Goal: Task Accomplishment & Management: Use online tool/utility

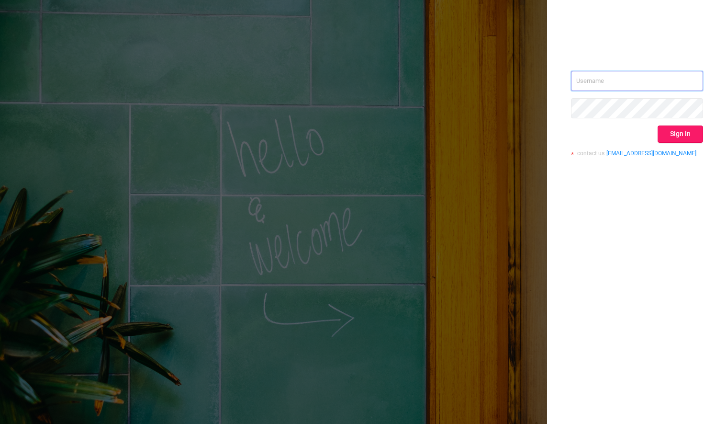
type input "[PERSON_NAME][EMAIL_ADDRESS][DOMAIN_NAME]"
click at [677, 137] on button "Sign in" at bounding box center [680, 133] width 45 height 17
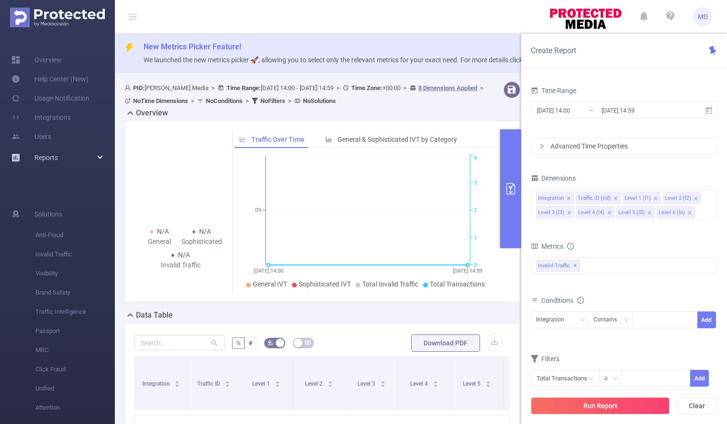
click at [81, 155] on div "Reports" at bounding box center [57, 157] width 115 height 19
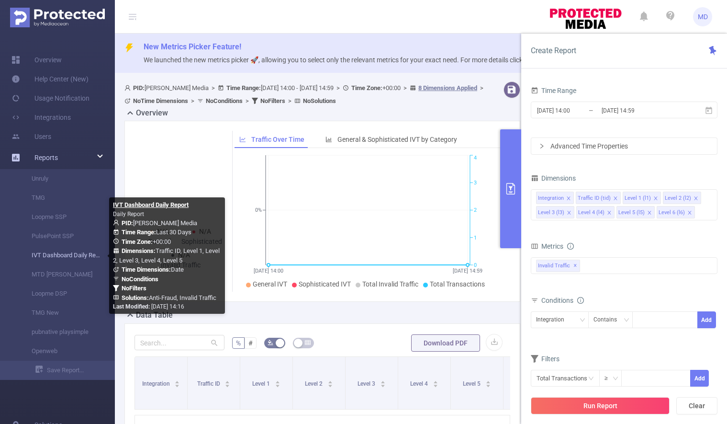
click at [54, 257] on link "IVT Dashboard Daily Report" at bounding box center [61, 255] width 84 height 19
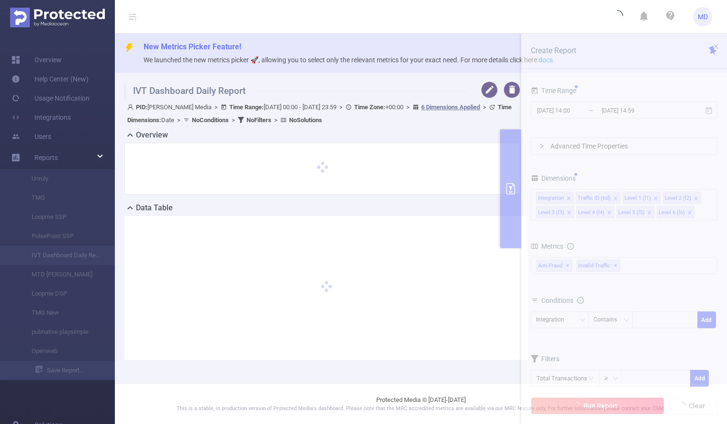
type input "[DATE] 00:00"
type input "[DATE] 23:59"
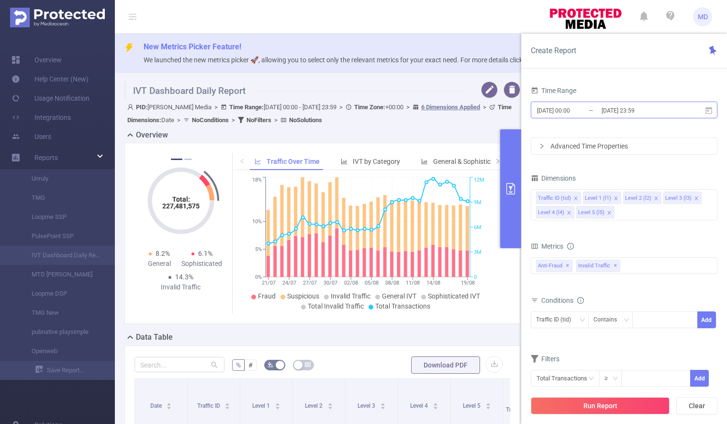
click at [631, 111] on input "[DATE] 23:59" at bounding box center [640, 110] width 78 height 13
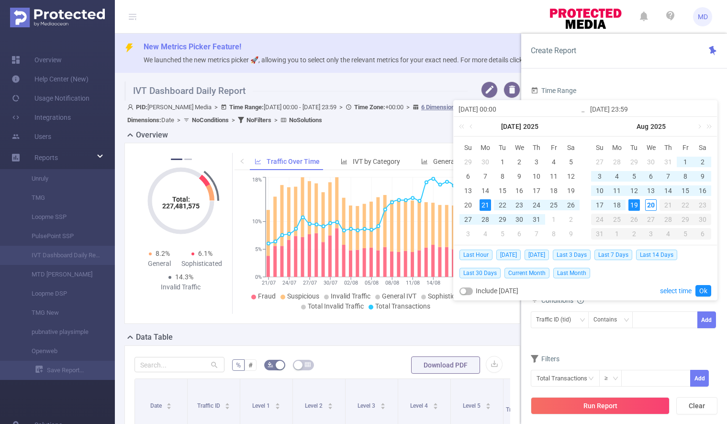
click at [635, 202] on div "19" at bounding box center [633, 204] width 11 height 11
type input "[DATE] 00:00"
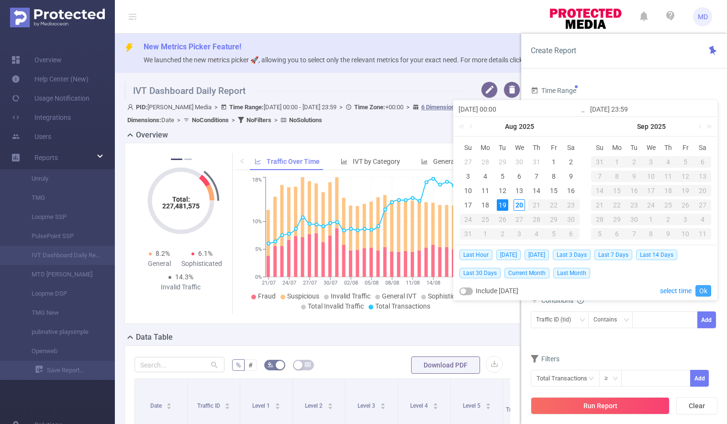
click at [703, 287] on link "Ok" at bounding box center [703, 290] width 16 height 11
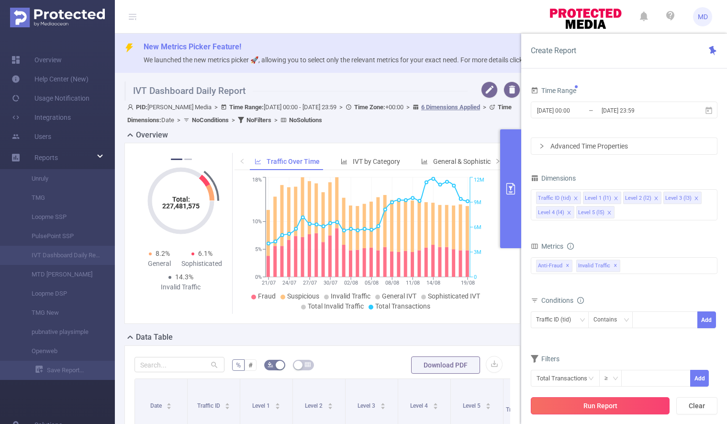
click at [587, 407] on button "Run Report" at bounding box center [600, 405] width 139 height 17
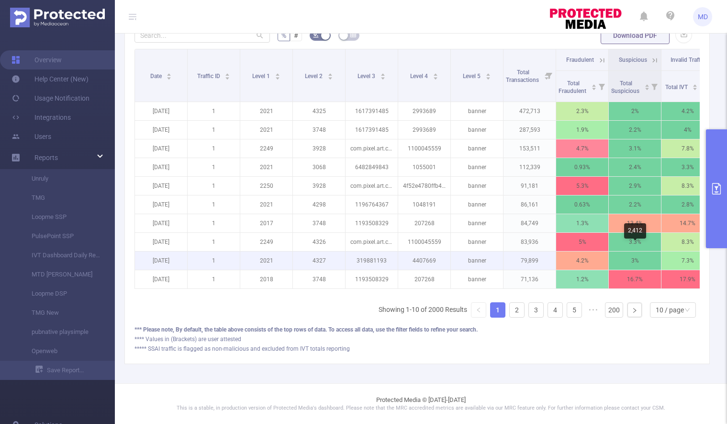
scroll to position [123, 0]
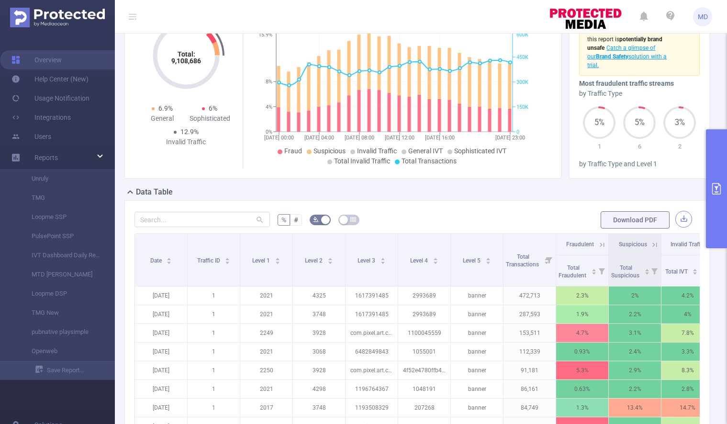
click at [675, 220] on button "button" at bounding box center [683, 219] width 17 height 17
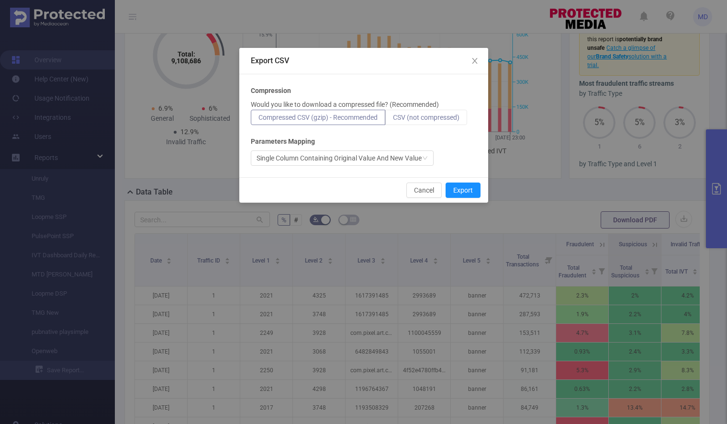
click at [419, 116] on span "CSV (not compressed)" at bounding box center [426, 117] width 67 height 8
click at [393, 120] on input "CSV (not compressed)" at bounding box center [393, 120] width 0 height 0
click at [465, 187] on button "Export" at bounding box center [463, 189] width 35 height 15
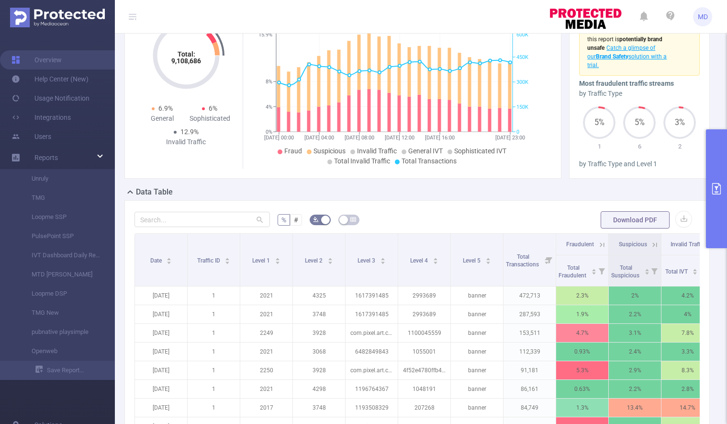
click at [719, 190] on icon "primary" at bounding box center [716, 188] width 11 height 11
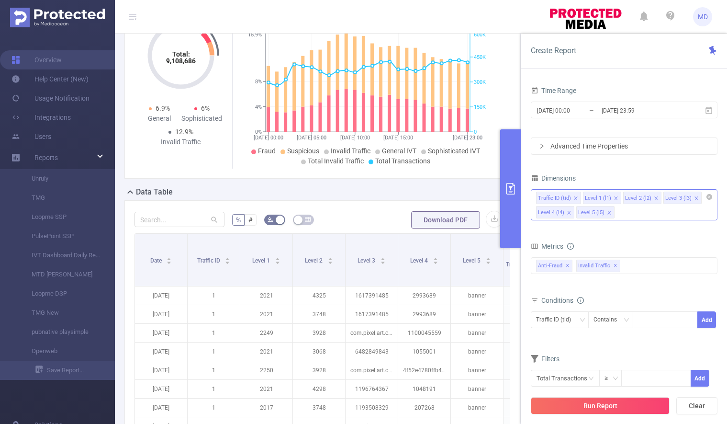
click at [607, 212] on icon "icon: close" at bounding box center [608, 212] width 3 height 3
click at [655, 196] on icon "icon: close" at bounding box center [656, 198] width 5 height 5
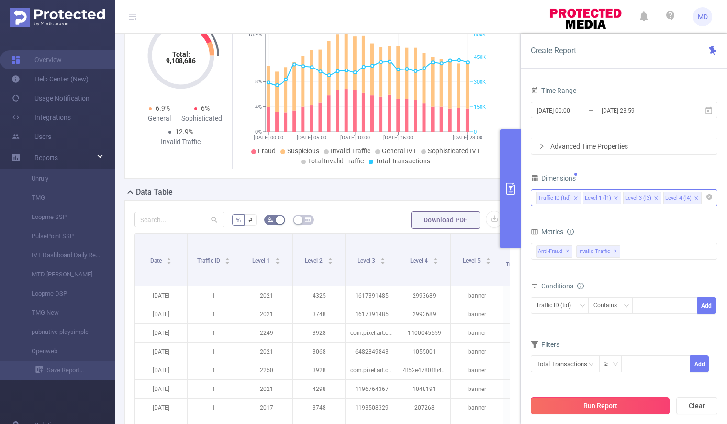
click at [610, 413] on button "Run Report" at bounding box center [600, 405] width 139 height 17
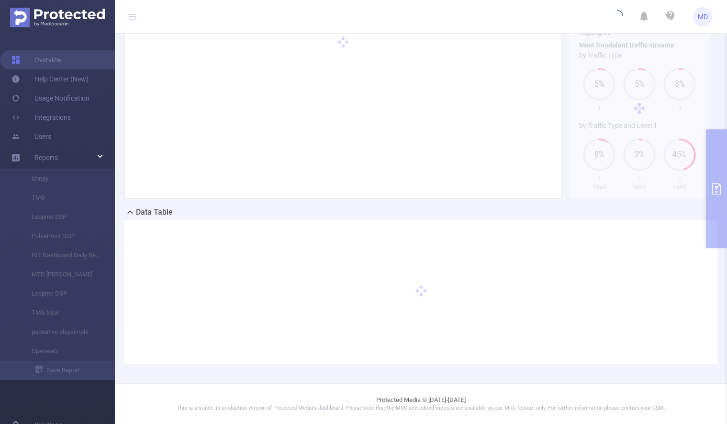
scroll to position [102, 0]
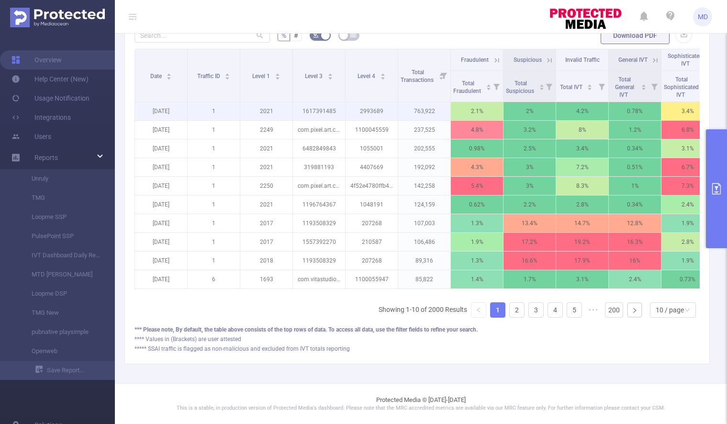
scroll to position [314, 0]
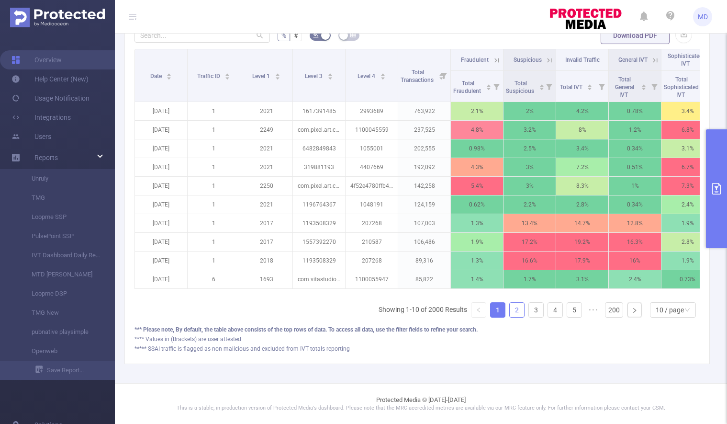
click at [510, 313] on link "2" at bounding box center [517, 309] width 14 height 14
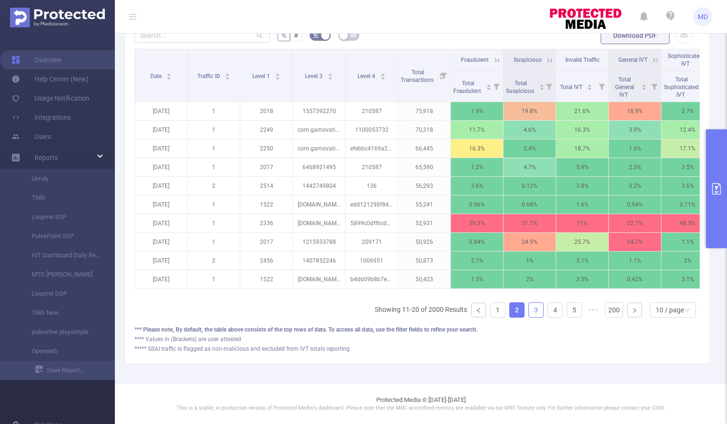
click at [529, 310] on link "3" at bounding box center [536, 309] width 14 height 14
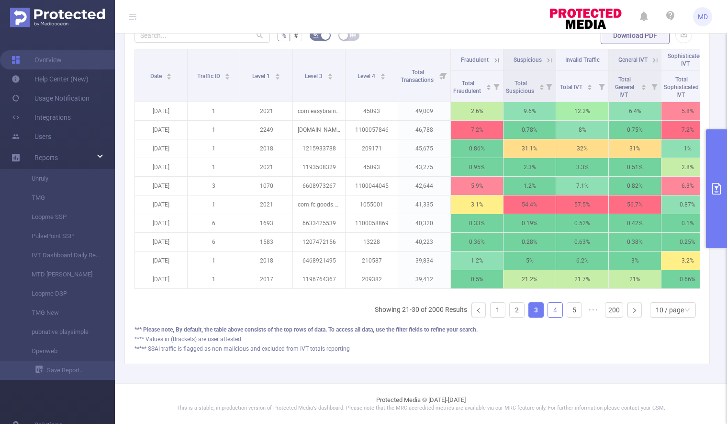
click at [548, 312] on link "4" at bounding box center [555, 309] width 14 height 14
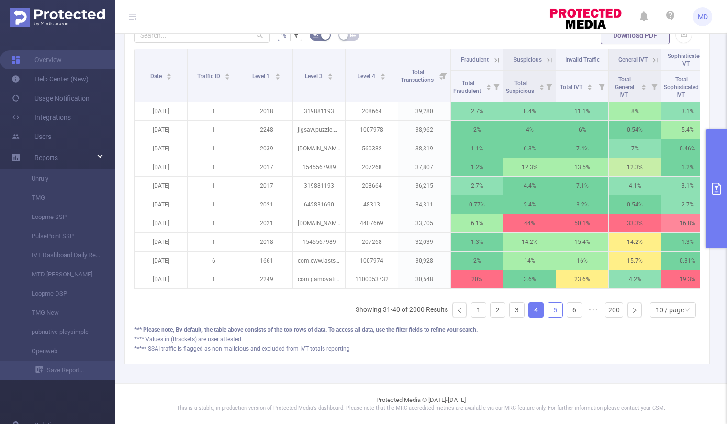
click at [548, 312] on link "5" at bounding box center [555, 309] width 14 height 14
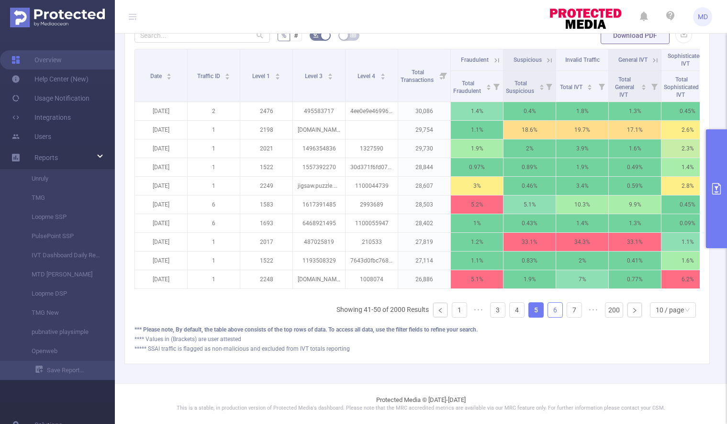
click at [548, 312] on link "6" at bounding box center [555, 309] width 14 height 14
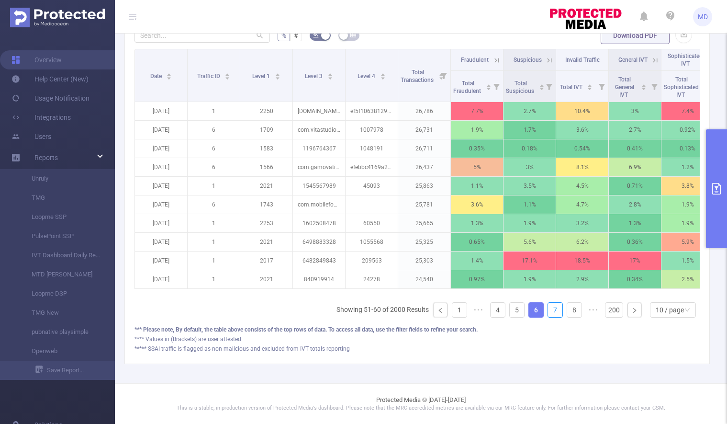
click at [548, 312] on link "7" at bounding box center [555, 309] width 14 height 14
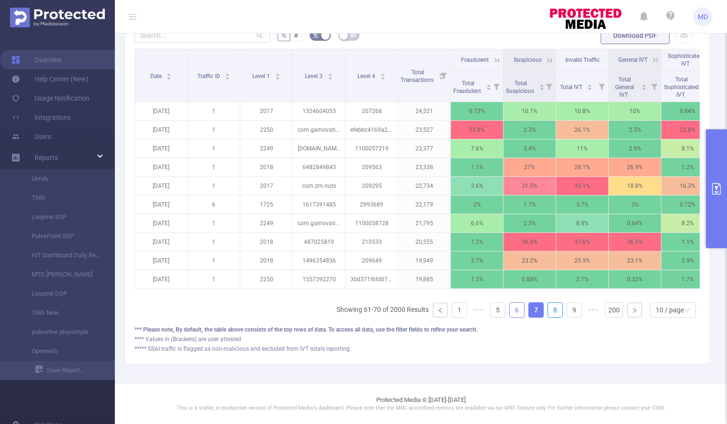
click at [548, 312] on link "8" at bounding box center [555, 309] width 14 height 14
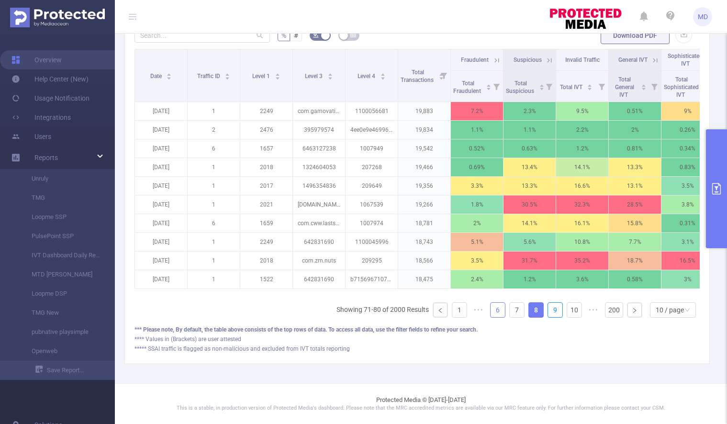
click at [548, 312] on link "9" at bounding box center [555, 309] width 14 height 14
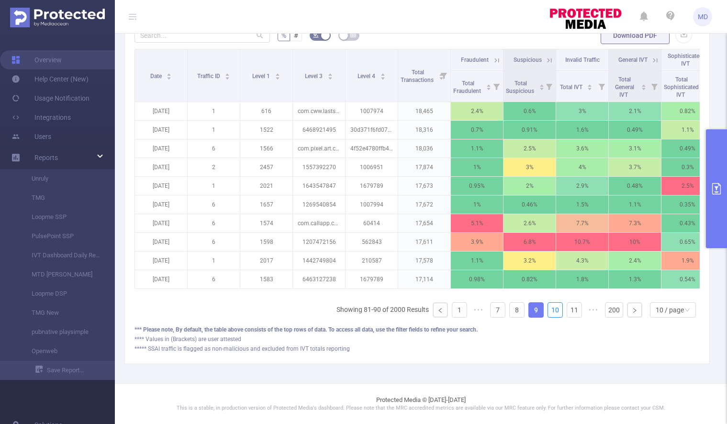
click at [548, 312] on link "10" at bounding box center [555, 309] width 14 height 14
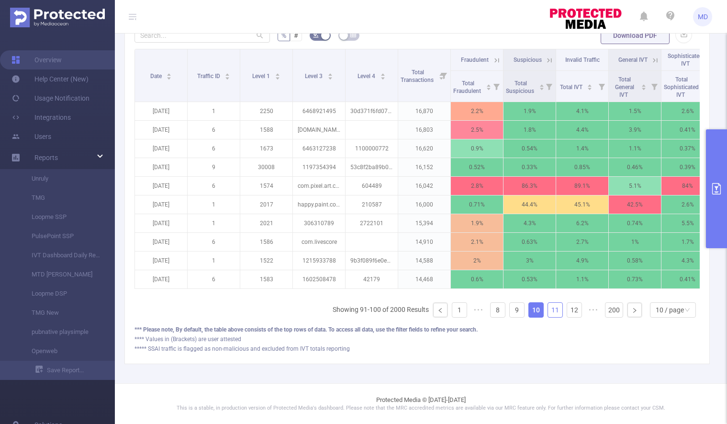
click at [548, 312] on link "11" at bounding box center [555, 309] width 14 height 14
